Goal: Information Seeking & Learning: Learn about a topic

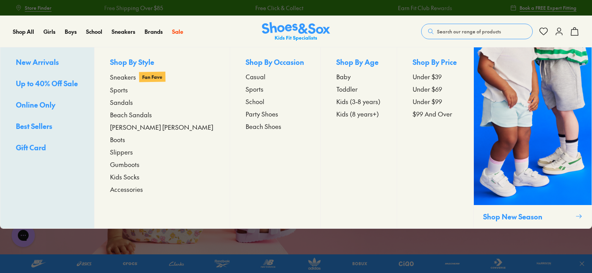
click at [26, 62] on span "New Arrivals" at bounding box center [37, 62] width 43 height 10
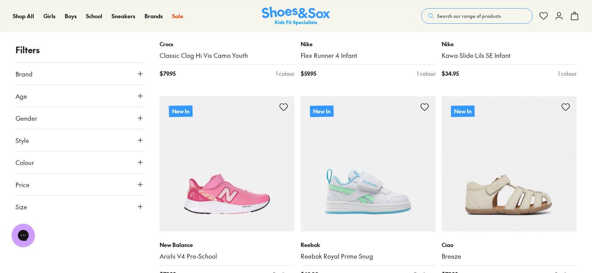
scroll to position [698, 0]
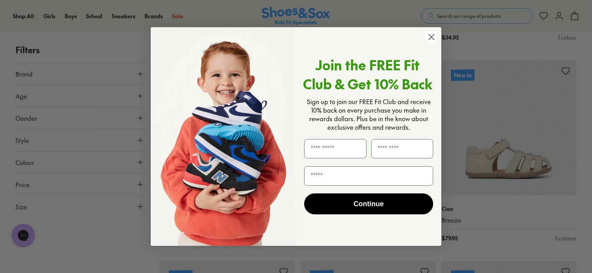
click at [428, 33] on circle "Close dialog" at bounding box center [431, 37] width 13 height 13
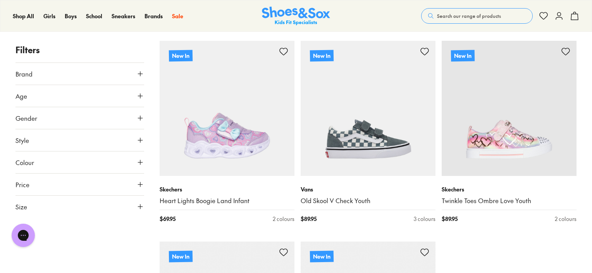
scroll to position [1939, 0]
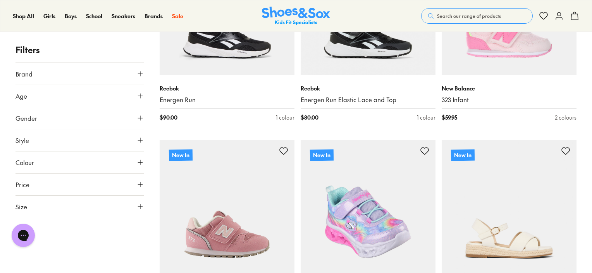
scroll to position [4032, 0]
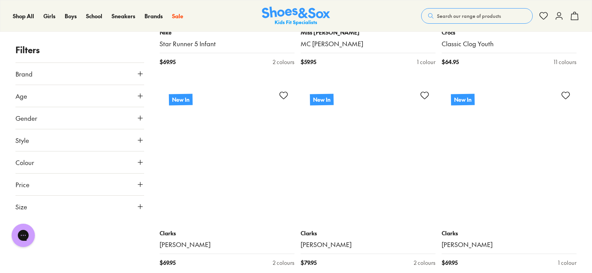
scroll to position [4885, 0]
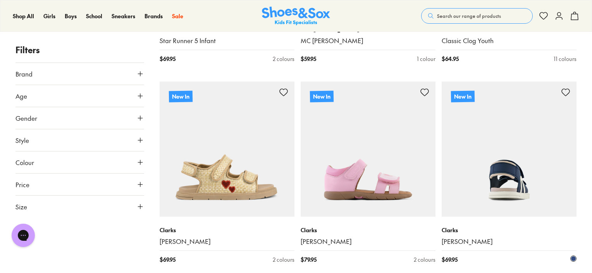
click at [552, 231] on p "Clarks" at bounding box center [509, 230] width 135 height 8
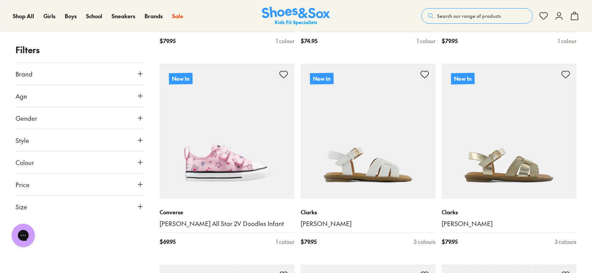
scroll to position [6126, 0]
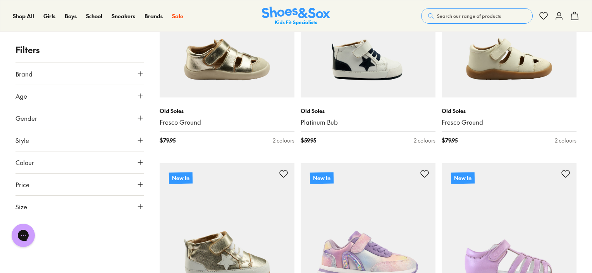
scroll to position [8336, 0]
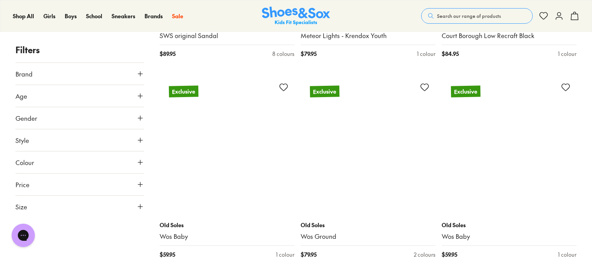
scroll to position [10507, 0]
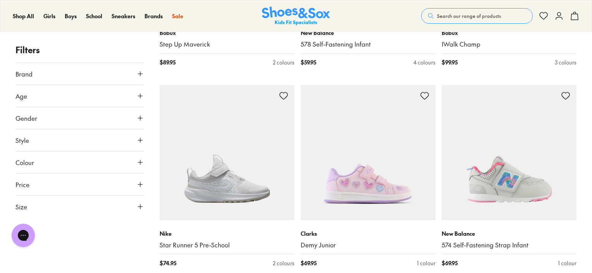
scroll to position [12523, 0]
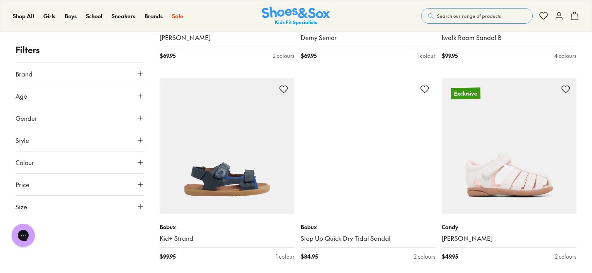
scroll to position [14733, 0]
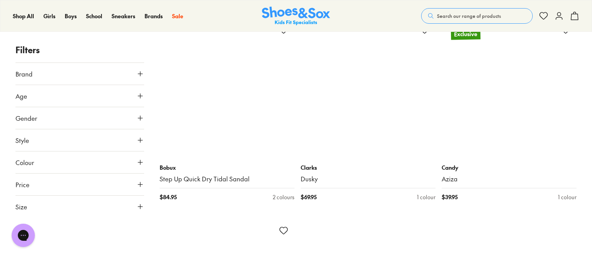
scroll to position [16982, 0]
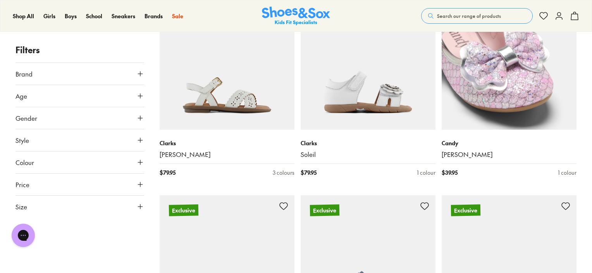
scroll to position [18881, 0]
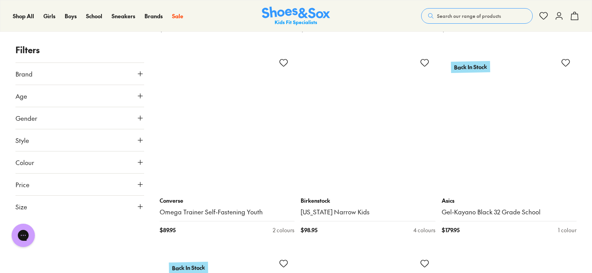
scroll to position [21169, 0]
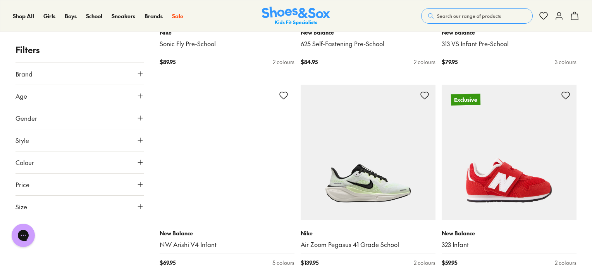
scroll to position [23146, 0]
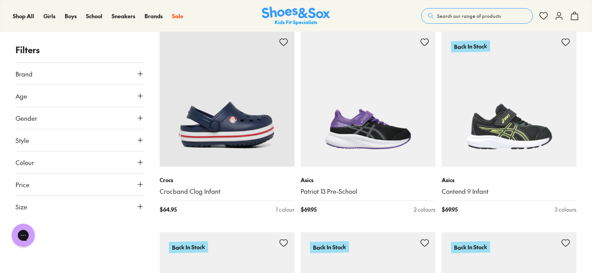
scroll to position [25395, 0]
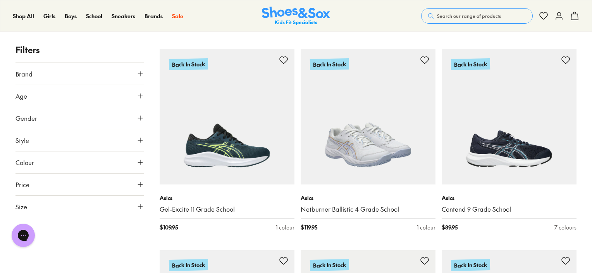
scroll to position [26984, 0]
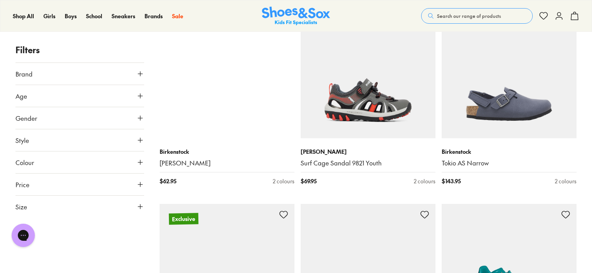
scroll to position [29698, 0]
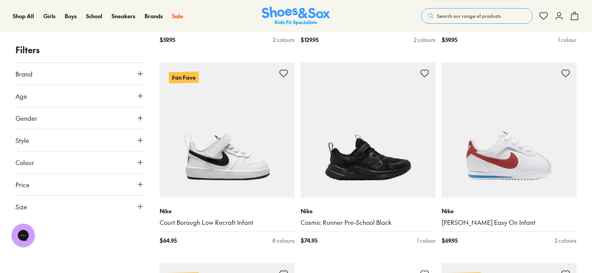
scroll to position [31831, 0]
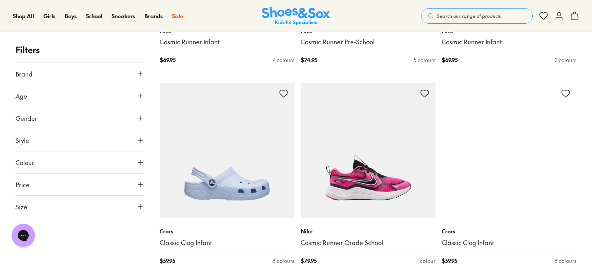
scroll to position [33692, 0]
